Goal: Task Accomplishment & Management: Use online tool/utility

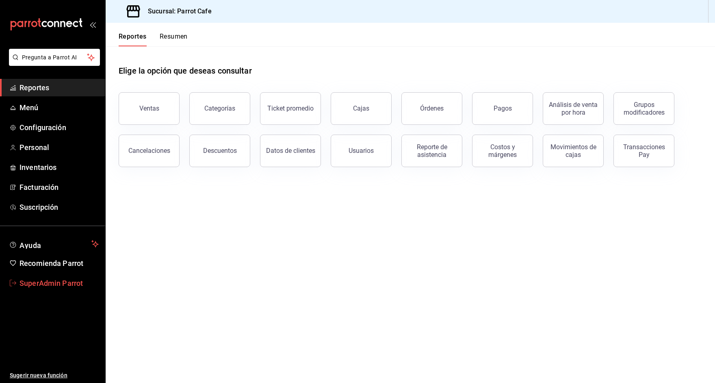
click at [49, 278] on span "SuperAdmin Parrot" at bounding box center [59, 283] width 79 height 11
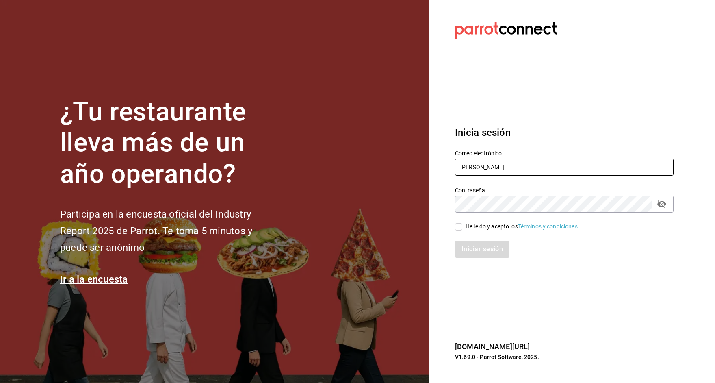
click at [471, 162] on input "[PERSON_NAME]" at bounding box center [564, 166] width 219 height 17
type input "[EMAIL_ADDRESS][DOMAIN_NAME]"
click at [461, 225] on input "He leído y acepto los Términos y condiciones." at bounding box center [458, 226] width 7 height 7
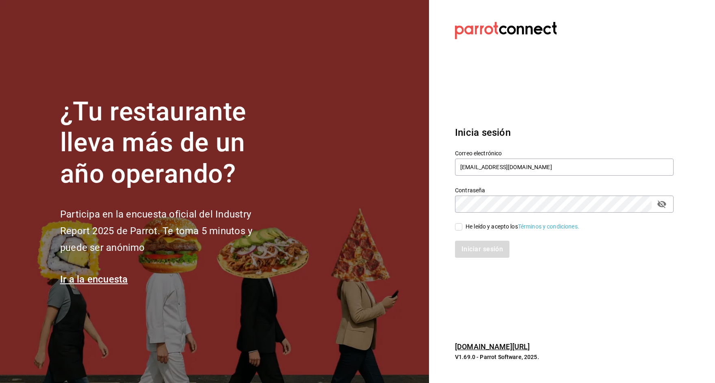
checkbox input "true"
click at [467, 253] on button "Iniciar sesión" at bounding box center [482, 249] width 55 height 17
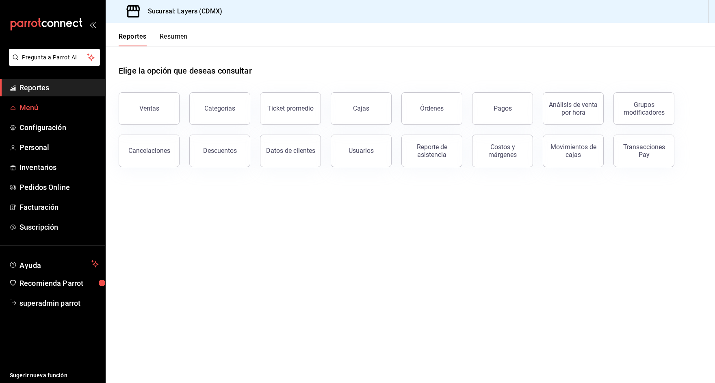
click at [40, 111] on span "Menú" at bounding box center [59, 107] width 79 height 11
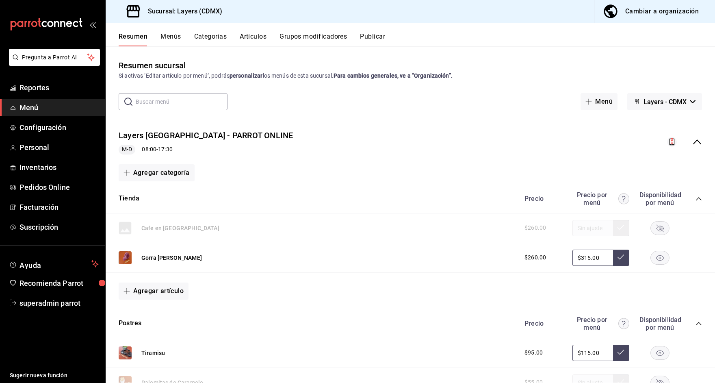
click at [696, 141] on icon "collapse-menu-row" at bounding box center [697, 141] width 8 height 5
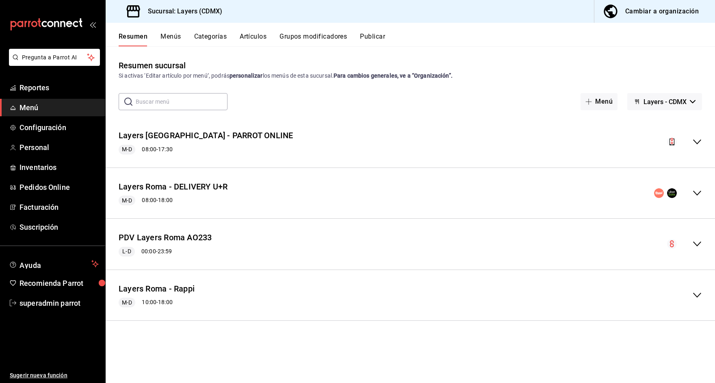
click at [700, 235] on div "PDV Layers Roma AO233 L-D 00:00 - 23:59" at bounding box center [411, 244] width 610 height 38
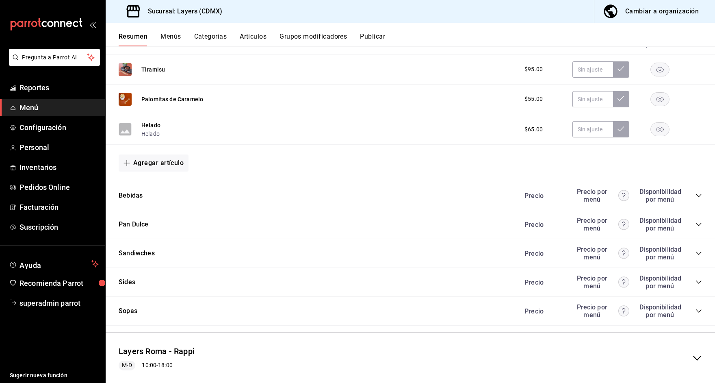
scroll to position [398, 0]
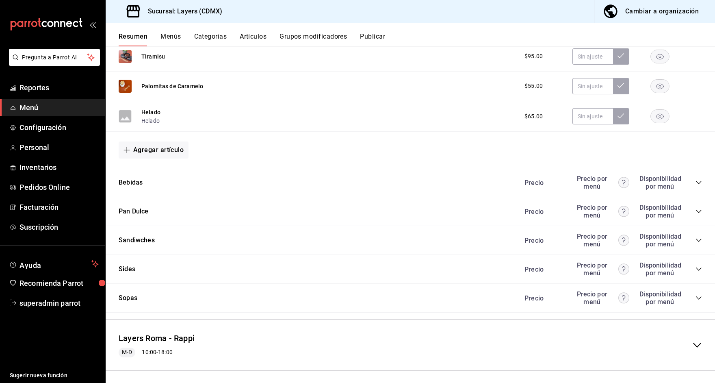
click at [697, 238] on icon "collapse-category-row" at bounding box center [699, 240] width 7 height 7
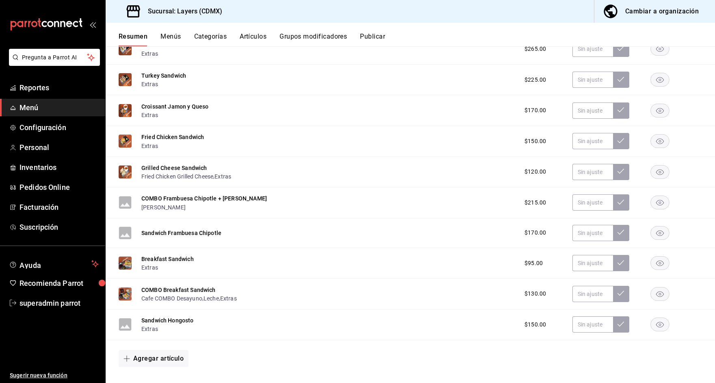
scroll to position [723, 0]
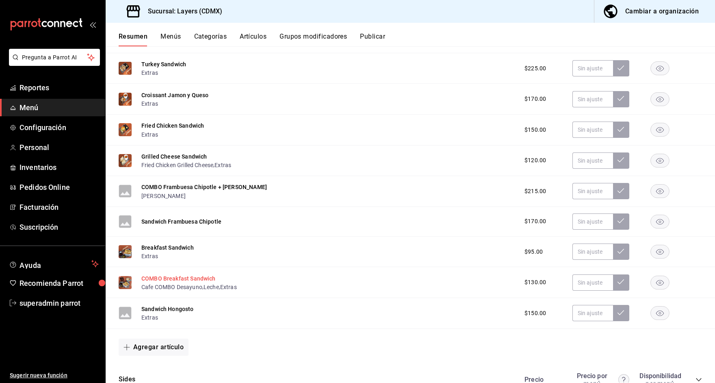
click at [182, 274] on button "COMBO Breakfast Sandwich" at bounding box center [178, 278] width 74 height 8
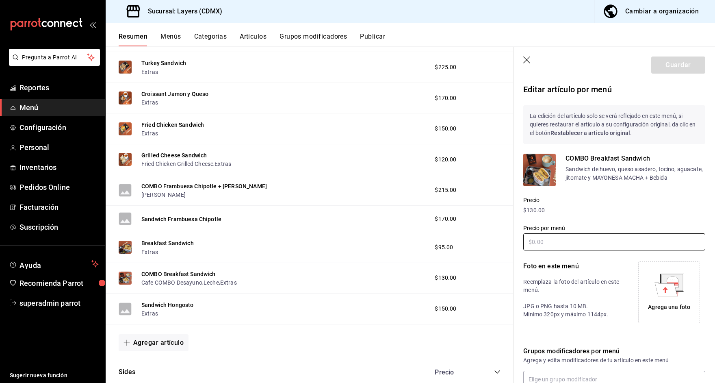
scroll to position [125, 0]
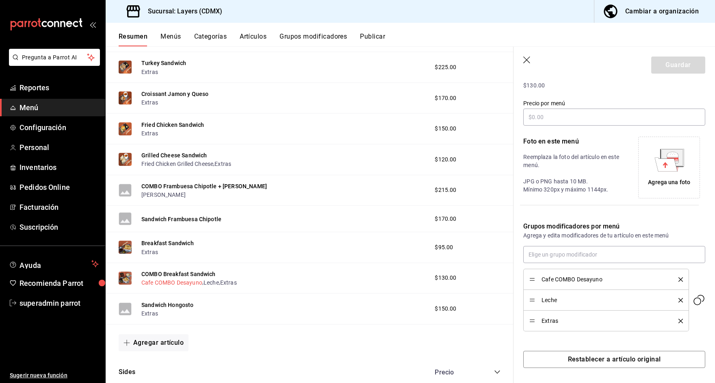
click at [164, 278] on button "Cafe COMBO Desayuno" at bounding box center [171, 282] width 61 height 8
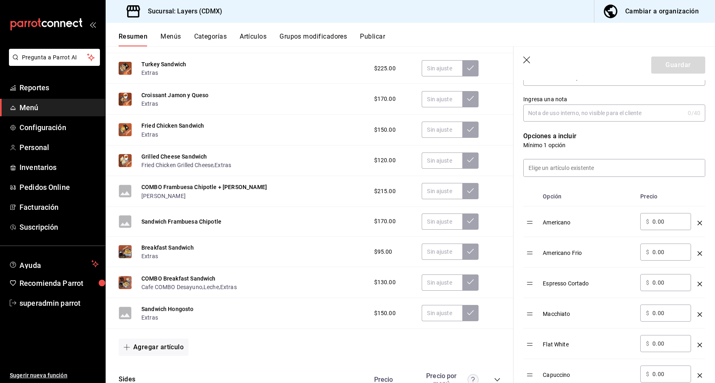
scroll to position [158, 0]
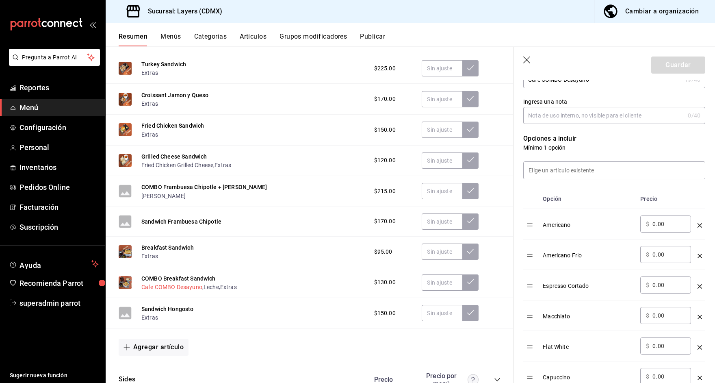
click at [190, 284] on button "Cafe COMBO Desayuno" at bounding box center [171, 287] width 61 height 8
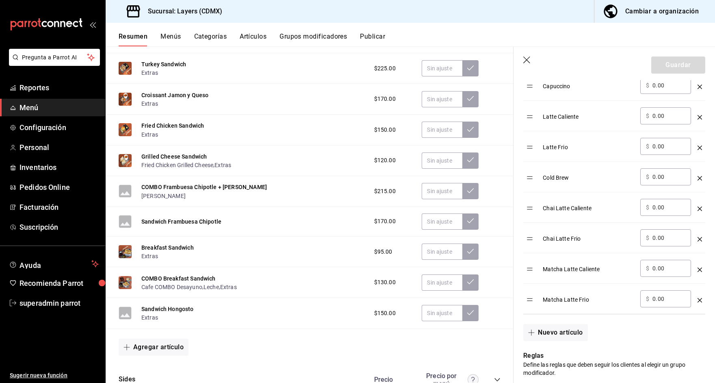
scroll to position [450, 0]
click at [215, 286] on div "COMBO Breakfast Sandwich Cafe COMBO Desayuno , Leche , Extras $130.00" at bounding box center [310, 282] width 408 height 31
click at [215, 284] on button "Leche" at bounding box center [211, 287] width 15 height 8
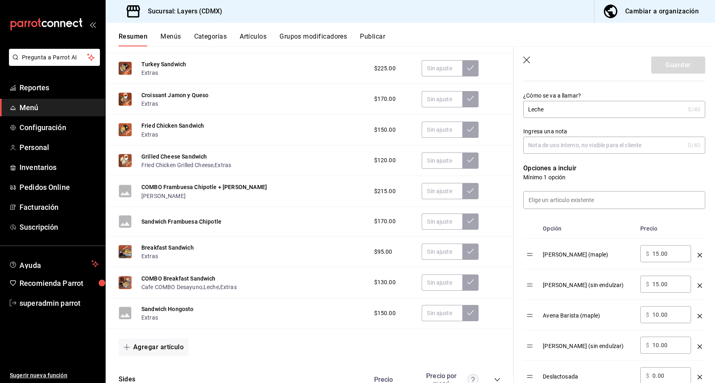
scroll to position [122, 0]
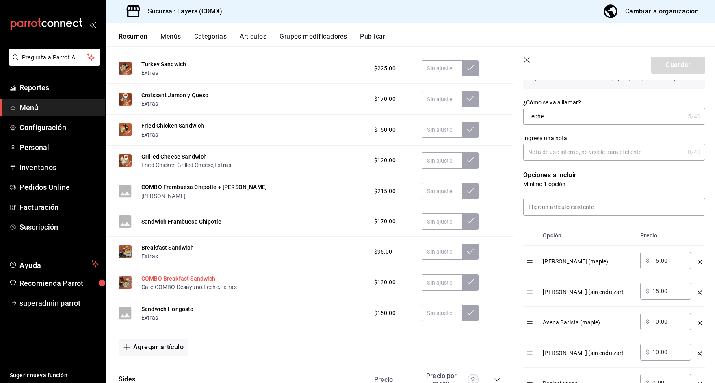
click at [158, 274] on button "COMBO Breakfast Sandwich" at bounding box center [178, 278] width 74 height 8
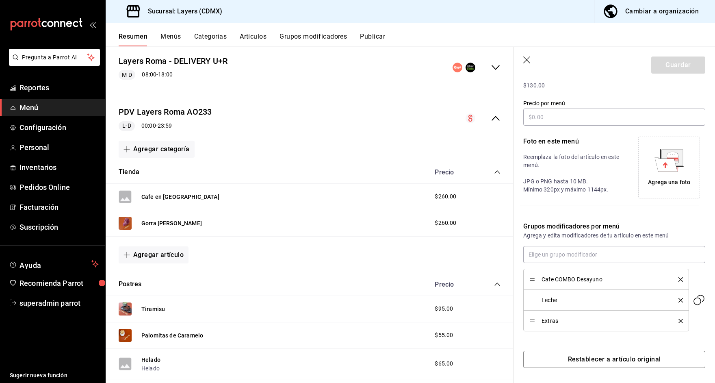
scroll to position [13, 0]
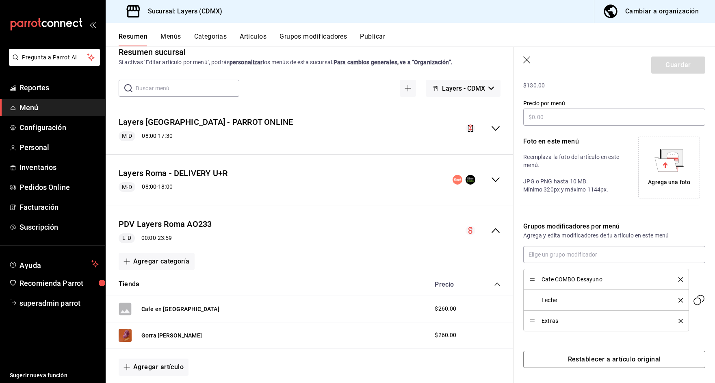
click at [496, 177] on icon "collapse-menu-row" at bounding box center [496, 180] width 10 height 10
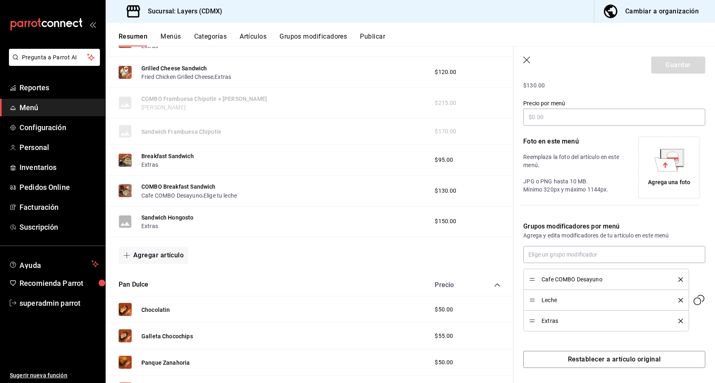
scroll to position [445, 0]
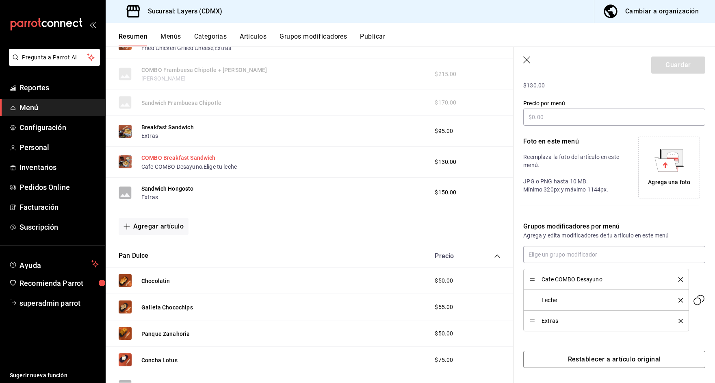
click at [185, 154] on button "COMBO Breakfast Sandwich" at bounding box center [178, 158] width 74 height 8
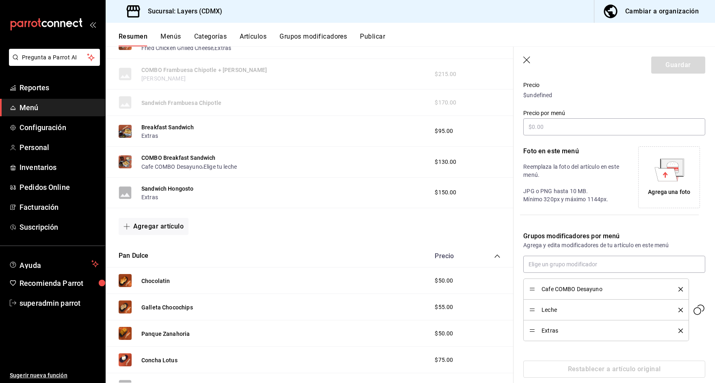
scroll to position [125, 0]
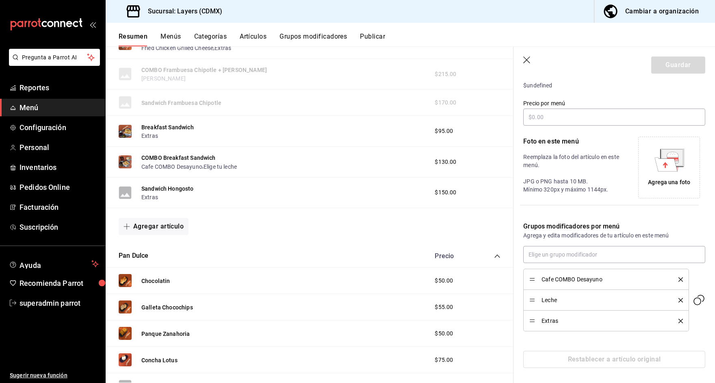
click at [531, 60] on icon "button" at bounding box center [527, 60] width 8 height 8
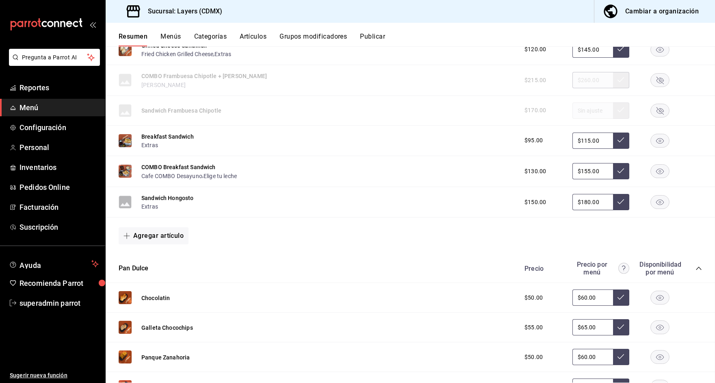
scroll to position [451, 0]
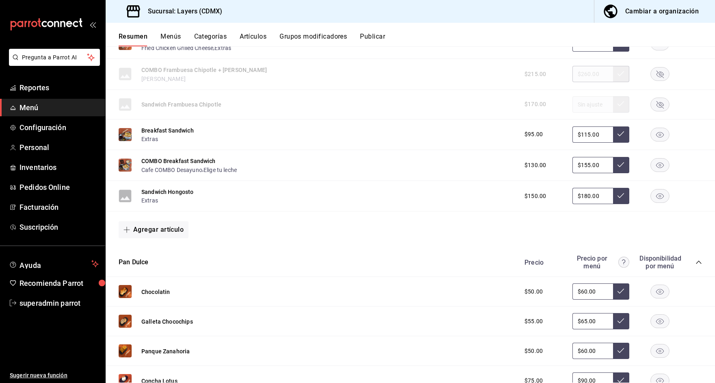
click at [389, 41] on div "Resumen Menús Categorías Artículos Grupos modificadores Publicar" at bounding box center [417, 40] width 597 height 14
click at [373, 33] on button "Publicar" at bounding box center [372, 40] width 25 height 14
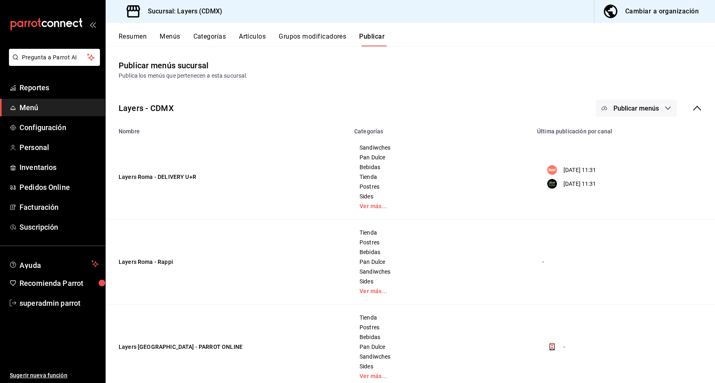
click at [624, 114] on button "Publicar menús" at bounding box center [636, 108] width 81 height 17
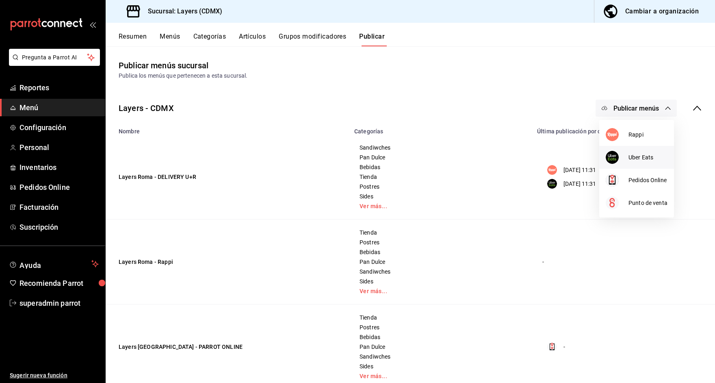
click at [633, 158] on span "Uber Eats" at bounding box center [648, 157] width 39 height 9
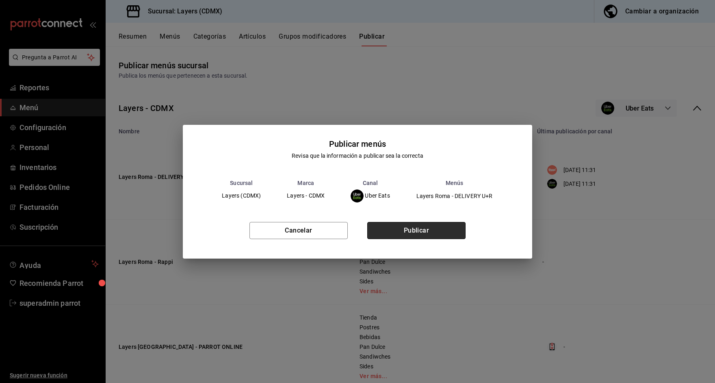
click at [424, 231] on button "Publicar" at bounding box center [416, 230] width 98 height 17
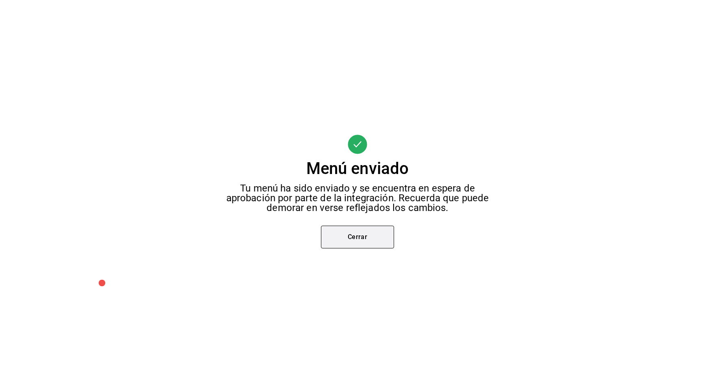
click at [350, 241] on button "Cerrar" at bounding box center [357, 237] width 73 height 23
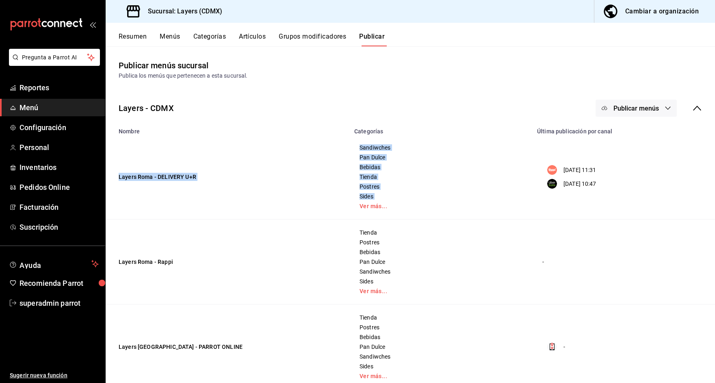
drag, startPoint x: 372, startPoint y: 202, endPoint x: 320, endPoint y: 116, distance: 101.2
click at [322, 125] on table "Nombre Categorías Última publicación por canal Layers Roma - DELIVERY U+R Sandi…" at bounding box center [411, 298] width 610 height 351
click at [130, 34] on button "Resumen" at bounding box center [133, 40] width 28 height 14
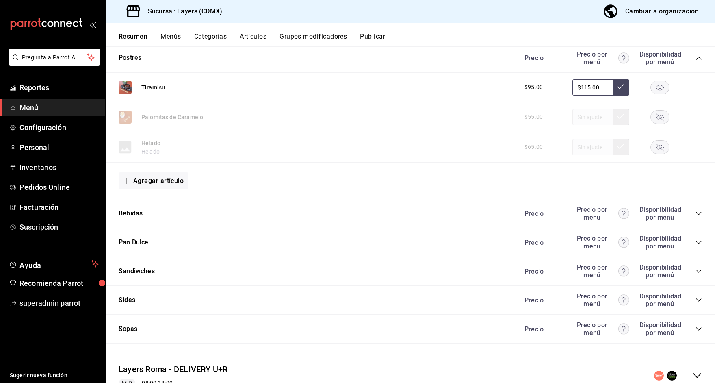
scroll to position [317, 0]
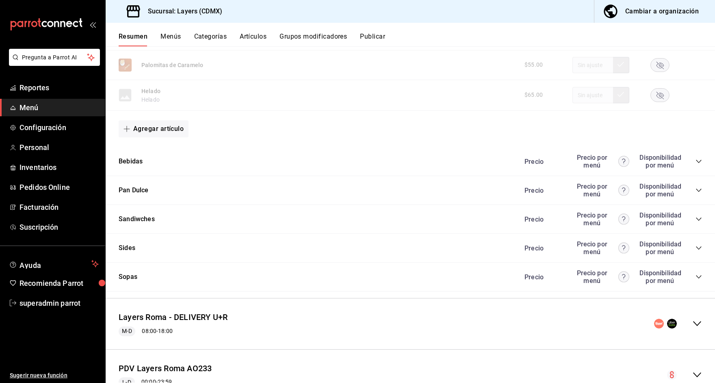
click at [299, 37] on button "Grupos modificadores" at bounding box center [313, 40] width 67 height 14
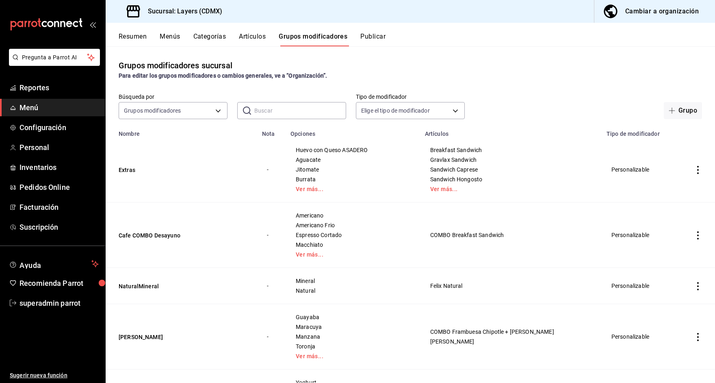
scroll to position [9, 0]
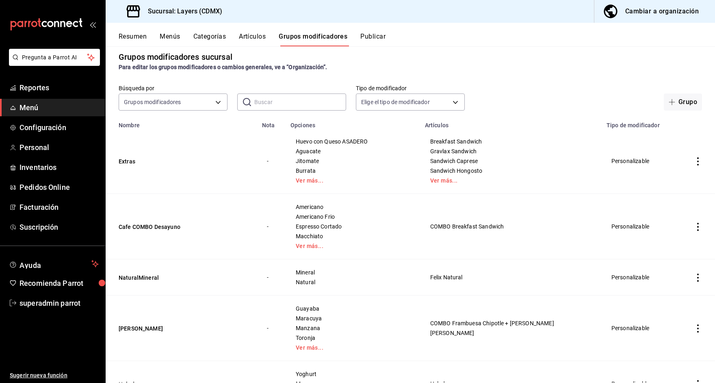
click at [137, 231] on td "Cafe COMBO Desayuno" at bounding box center [182, 226] width 152 height 65
click at [139, 227] on button "Cafe COMBO Desayuno" at bounding box center [168, 227] width 98 height 8
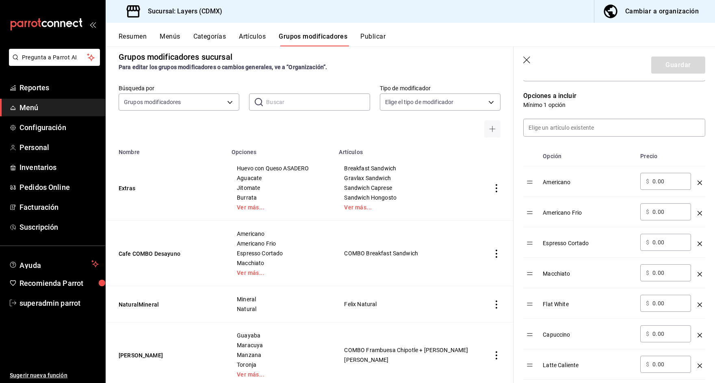
scroll to position [212, 0]
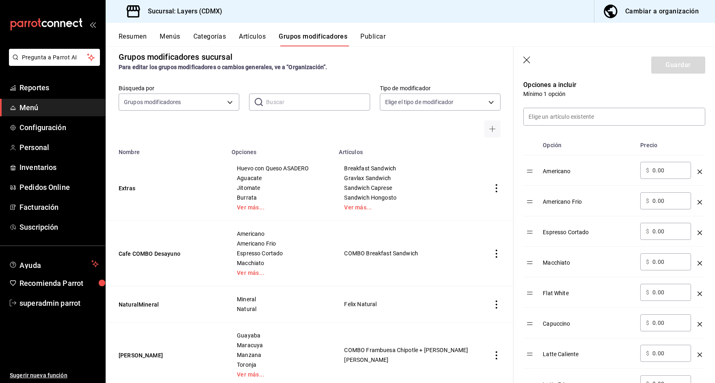
click at [256, 37] on button "Artículos" at bounding box center [252, 40] width 27 height 14
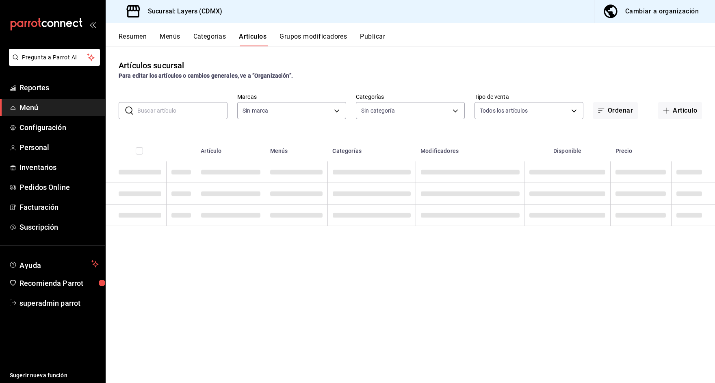
type input "065672fb-6e9c-4075-867b-65006898f668"
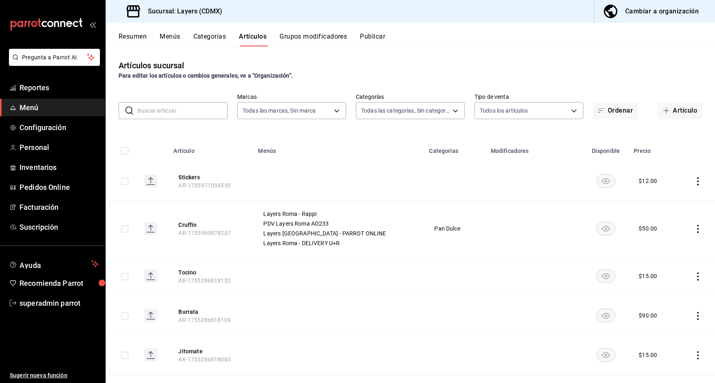
type input "e07a5ace-e25b-4ee5-bf45-8bc3250768f5,852b4673-fbbb-477e-b6d9-320b54295482,9d584…"
click at [161, 111] on input "text" at bounding box center [182, 110] width 90 height 16
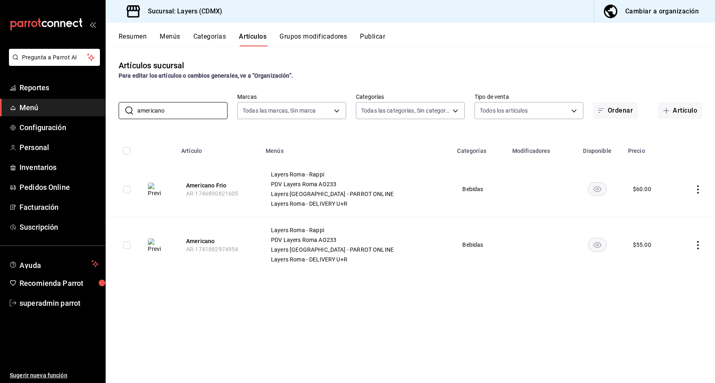
type input "americano"
click at [218, 303] on div "Artículos sucursal Para editar los artículos o cambios generales, ve a “Organiz…" at bounding box center [411, 214] width 610 height 336
click at [217, 238] on button "Americano" at bounding box center [218, 241] width 65 height 8
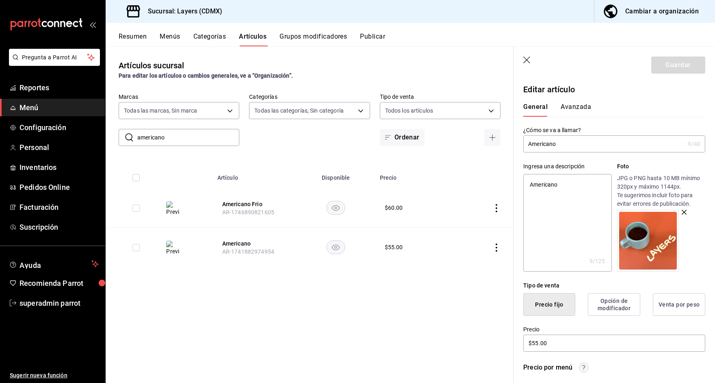
click at [524, 59] on icon "button" at bounding box center [527, 60] width 8 height 8
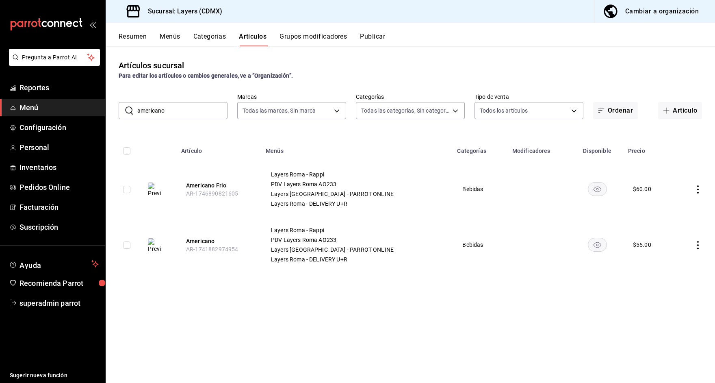
click at [288, 35] on button "Grupos modificadores" at bounding box center [313, 40] width 67 height 14
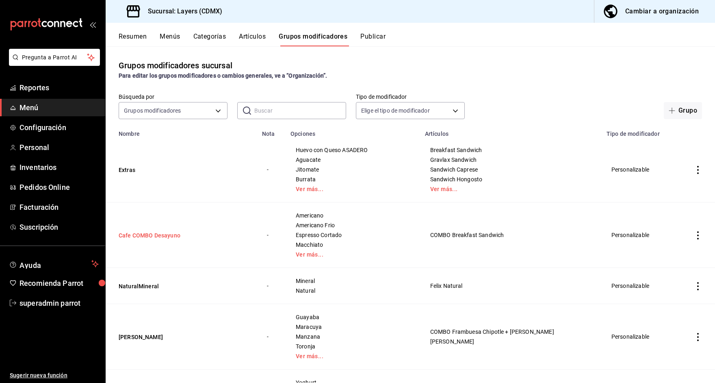
click at [151, 239] on button "Cafe COMBO Desayuno" at bounding box center [168, 235] width 98 height 8
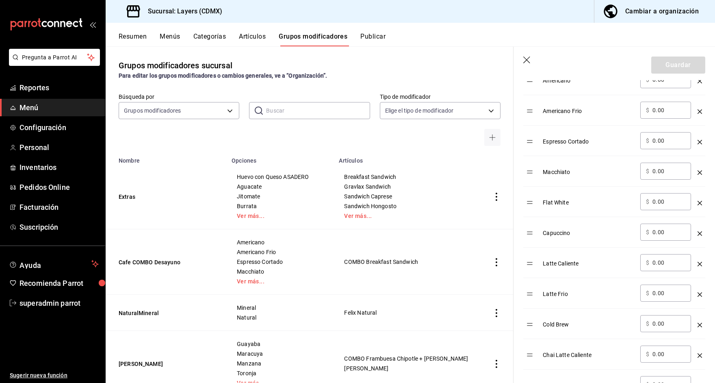
scroll to position [304, 0]
click at [266, 41] on button "Artículos" at bounding box center [252, 40] width 27 height 14
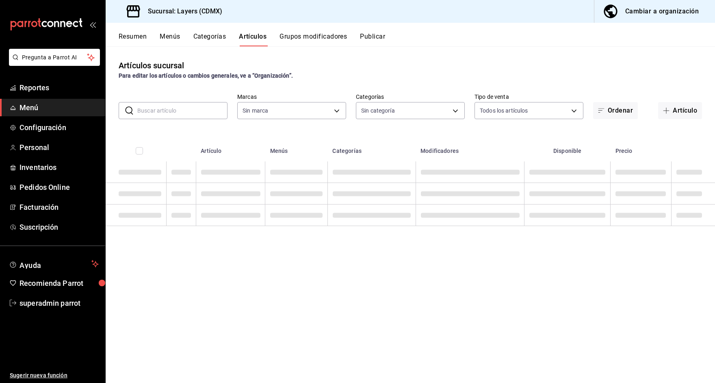
type input "e07a5ace-e25b-4ee5-bf45-8bc3250768f5,852b4673-fbbb-477e-b6d9-320b54295482,9d584…"
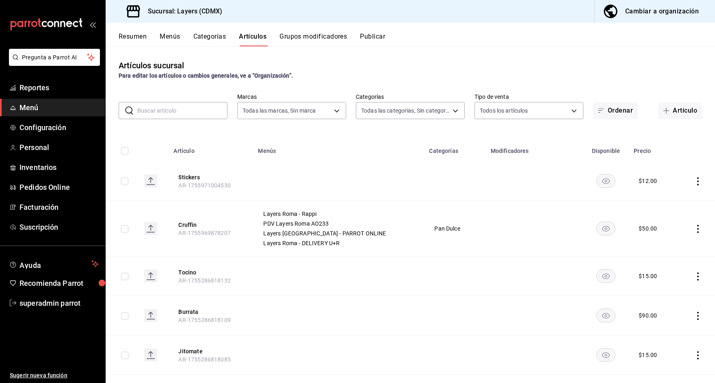
type input "065672fb-6e9c-4075-867b-65006898f668"
click at [679, 117] on button "Artículo" at bounding box center [680, 110] width 44 height 17
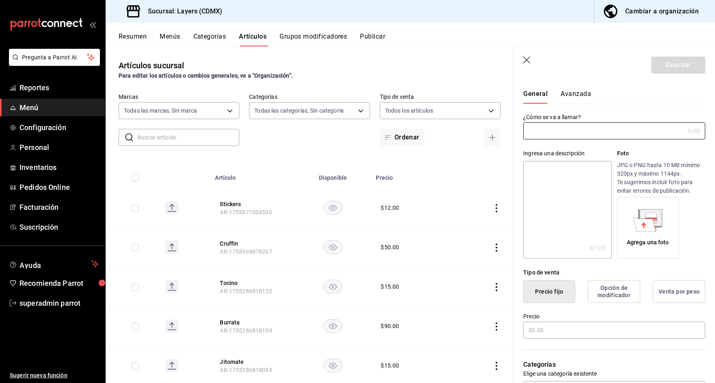
scroll to position [29, 0]
